Goal: Task Accomplishment & Management: Use online tool/utility

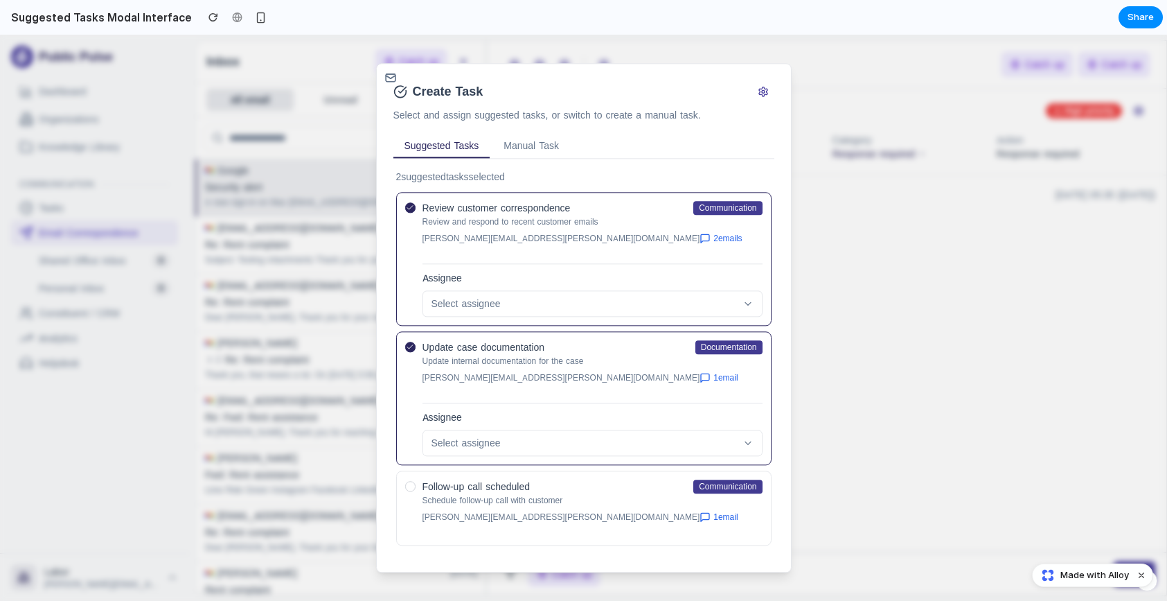
click at [452, 566] on h3 "Additional Manual Tasks" at bounding box center [449, 573] width 106 height 14
click at [511, 479] on h4 "Follow-up call scheduled" at bounding box center [477, 486] width 108 height 14
click at [407, 481] on div at bounding box center [410, 486] width 10 height 10
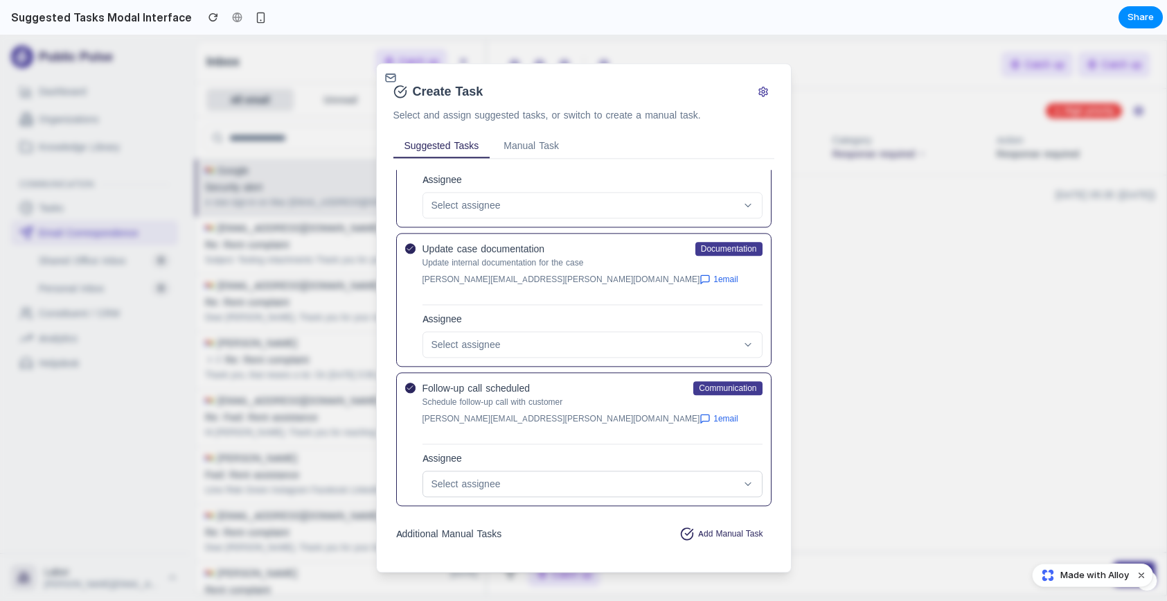
click at [530, 477] on div "Select assignee" at bounding box center [585, 484] width 306 height 14
click at [707, 561] on button "Create 3 Tasks" at bounding box center [727, 575] width 89 height 28
click at [765, 96] on button at bounding box center [763, 91] width 22 height 22
click at [892, 129] on div at bounding box center [583, 318] width 1167 height 566
click at [295, 85] on div at bounding box center [583, 318] width 1167 height 566
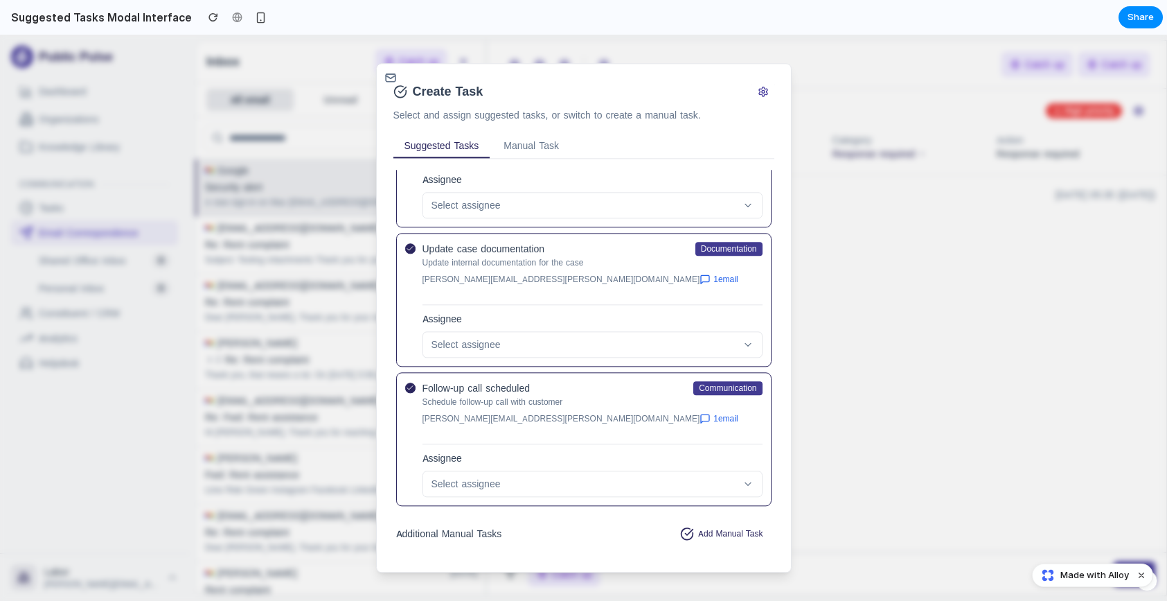
click at [297, 85] on div at bounding box center [583, 318] width 1167 height 566
click at [255, 17] on div "button" at bounding box center [261, 18] width 12 height 12
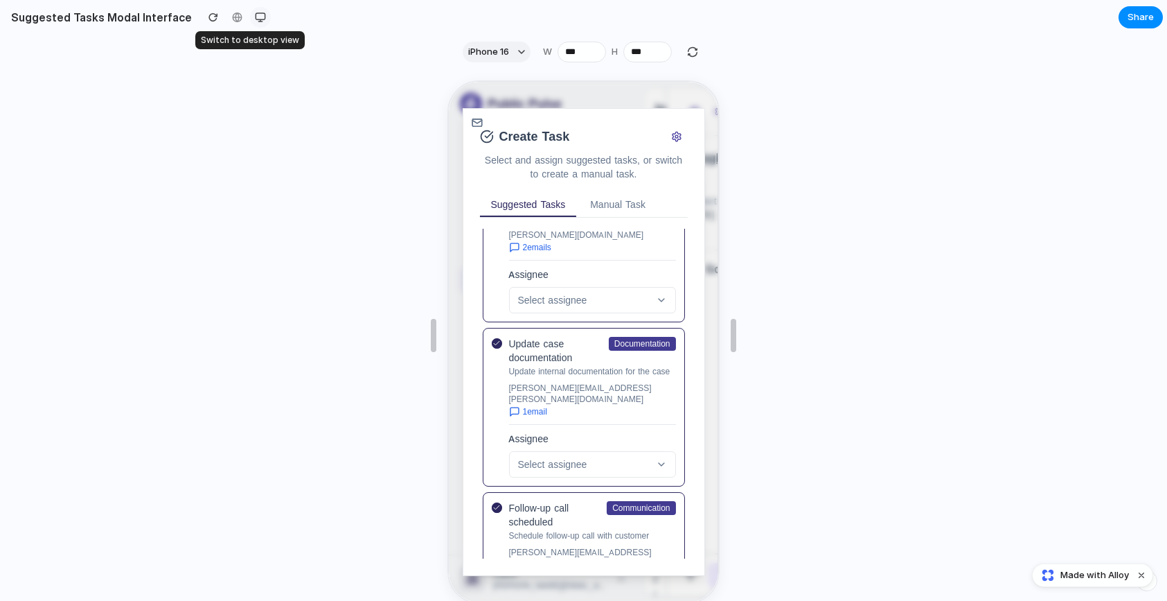
click at [255, 17] on div "button" at bounding box center [260, 17] width 11 height 11
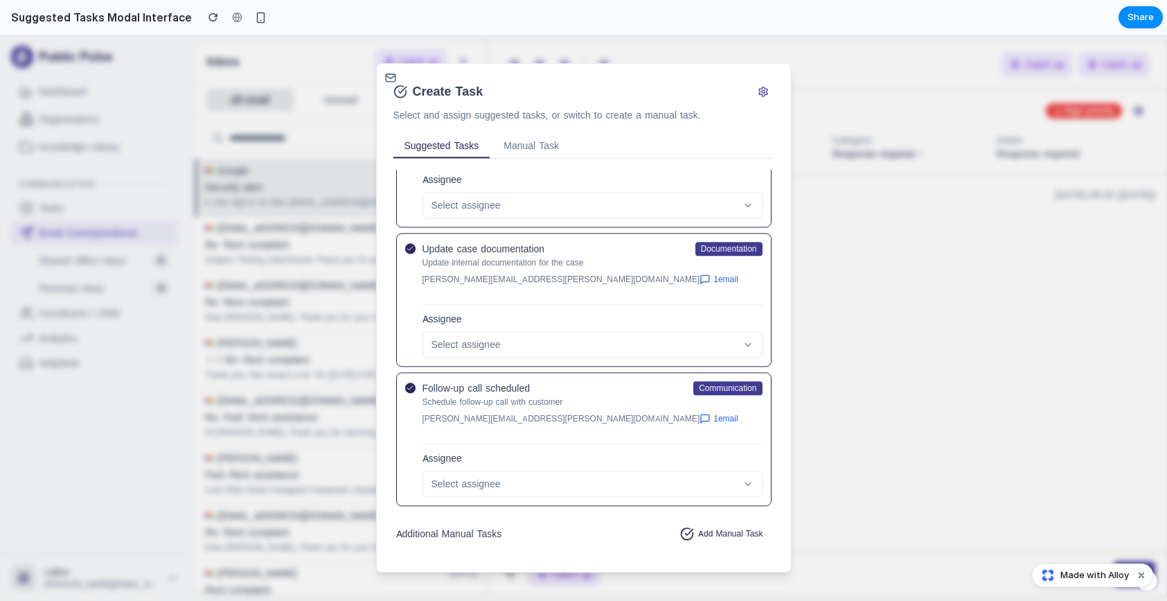
click at [76, 21] on h2 "Suggested Tasks Modal Interface" at bounding box center [99, 17] width 186 height 17
click at [55, 13] on h2 "Suggested Tasks Modal Interface" at bounding box center [99, 17] width 186 height 17
click at [87, 109] on div at bounding box center [583, 318] width 1167 height 566
click at [1112, 579] on span "Made with Alloy" at bounding box center [1095, 575] width 69 height 14
